Goal: Task Accomplishment & Management: Use online tool/utility

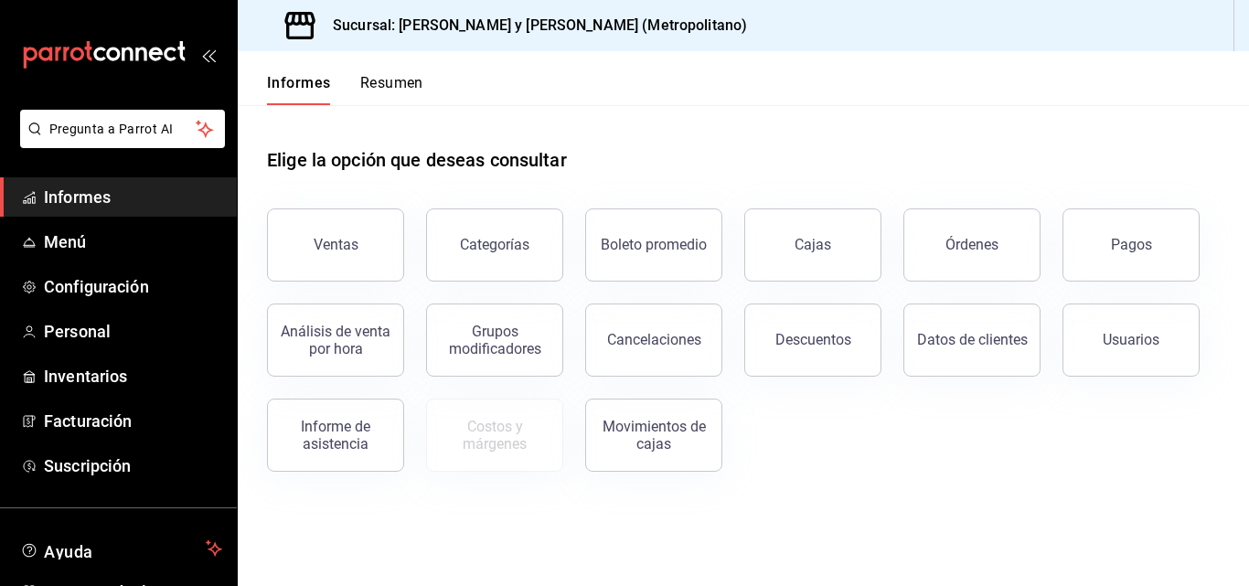
click at [949, 466] on div "Ventas Categorías Boleto promedio Cajas Órdenes Pagos Análisis de venta por hor…" at bounding box center [732, 329] width 975 height 285
click at [863, 365] on button "Descuentos" at bounding box center [813, 340] width 137 height 73
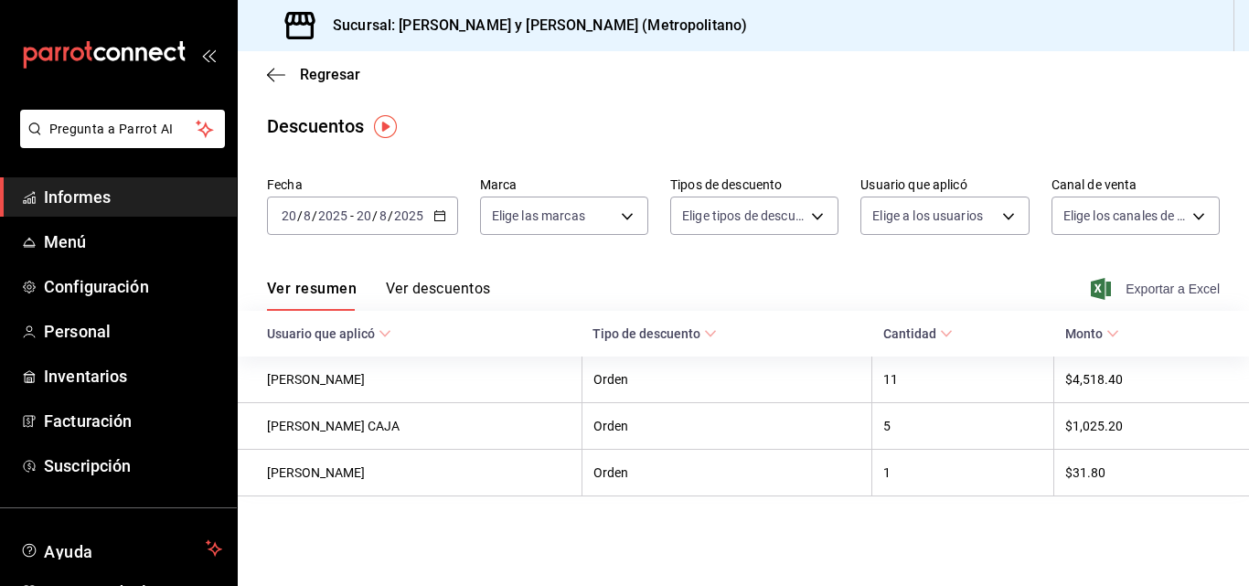
click at [1116, 283] on span "Exportar a Excel" at bounding box center [1157, 289] width 125 height 22
